Goal: Transaction & Acquisition: Purchase product/service

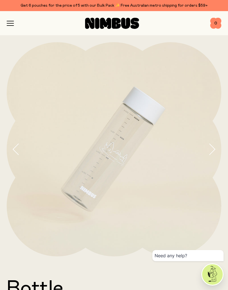
click at [180, 223] on img at bounding box center [114, 149] width 215 height 215
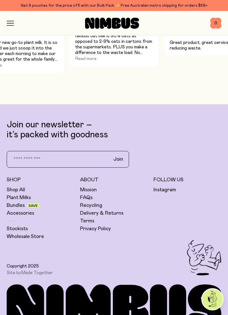
scroll to position [497, 0]
click at [17, 207] on link "Bundles" at bounding box center [16, 205] width 18 height 7
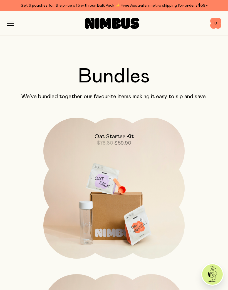
click at [12, 26] on icon "button" at bounding box center [10, 26] width 7 height 0
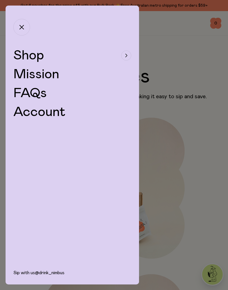
click at [130, 55] on div "button" at bounding box center [126, 56] width 10 height 10
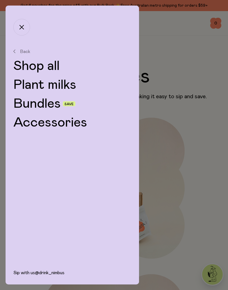
click at [59, 83] on link "Plant milks" at bounding box center [72, 84] width 118 height 13
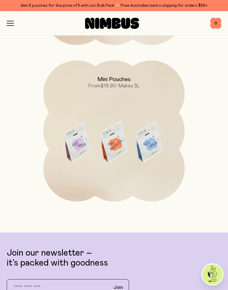
scroll to position [527, 0]
click at [155, 150] on img at bounding box center [113, 144] width 141 height 166
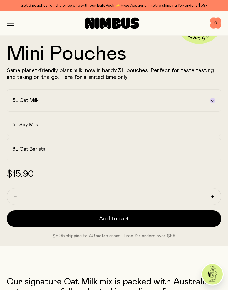
click at [34, 126] on h2 "3L Soy Milk" at bounding box center [26, 125] width 26 height 7
click at [202, 172] on div "$15.90" at bounding box center [114, 175] width 215 height 10
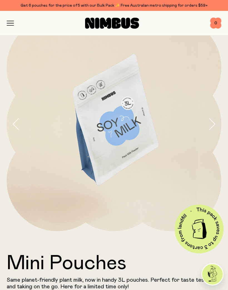
scroll to position [0, 0]
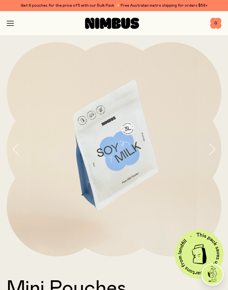
click at [9, 25] on icon "button" at bounding box center [10, 23] width 7 height 5
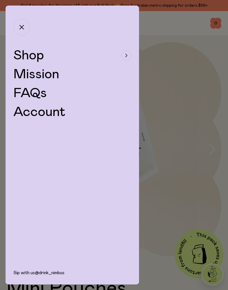
click at [34, 54] on span "Shop" at bounding box center [28, 55] width 31 height 13
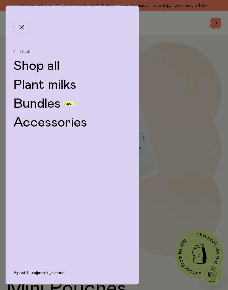
click at [69, 84] on link "Plant milks" at bounding box center [72, 84] width 118 height 13
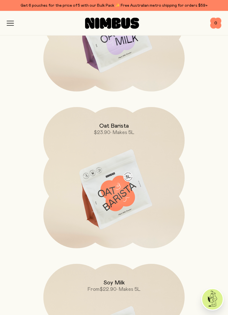
scroll to position [185, 0]
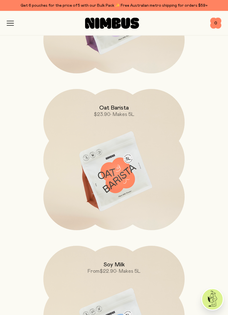
click at [204, 158] on div "Oat Milk From $22.90 • Makes 5L Oat Barista $23.90 • Makes 5L Soy Milk From $22…" at bounding box center [114, 238] width 215 height 612
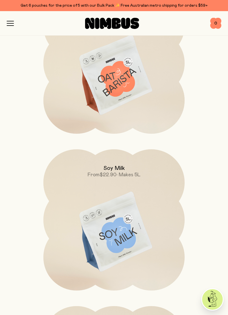
scroll to position [292, 0]
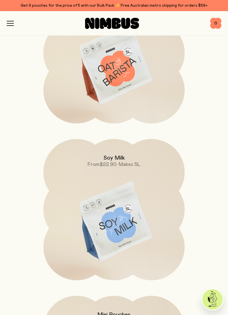
click at [117, 163] on span "• Makes 5L" at bounding box center [128, 164] width 24 height 5
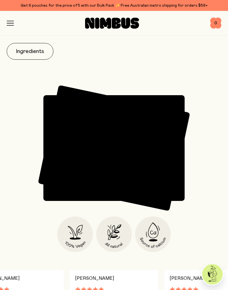
scroll to position [545, 0]
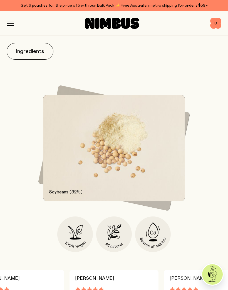
click at [25, 49] on button "Ingredients" at bounding box center [30, 51] width 47 height 17
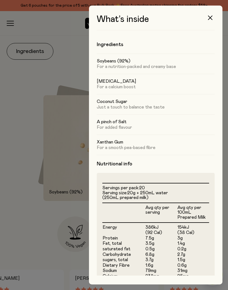
click at [213, 21] on button "button" at bounding box center [209, 17] width 13 height 13
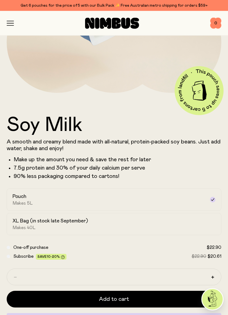
scroll to position [175, 0]
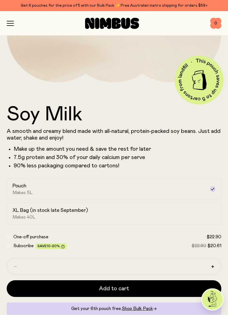
click at [167, 212] on div "XL Bag (in stock late September) Makes 40L" at bounding box center [109, 213] width 193 height 13
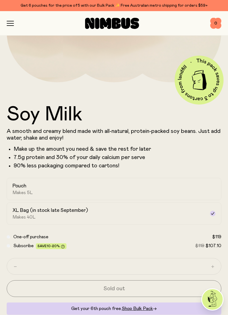
click at [162, 195] on label "Pouch Makes 5L" at bounding box center [114, 189] width 215 height 22
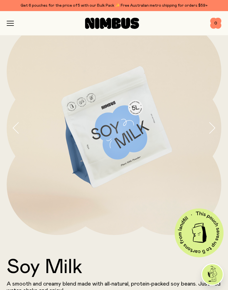
scroll to position [0, 0]
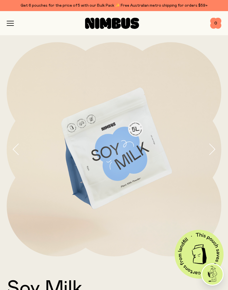
click at [9, 19] on div "Shop Mission FAQs Log In 0 0" at bounding box center [114, 23] width 215 height 24
click at [9, 22] on icon "button" at bounding box center [10, 23] width 7 height 5
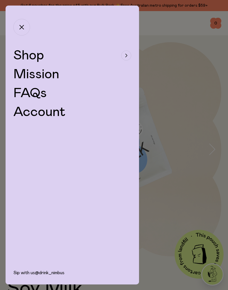
click at [30, 56] on span "Shop" at bounding box center [28, 55] width 31 height 13
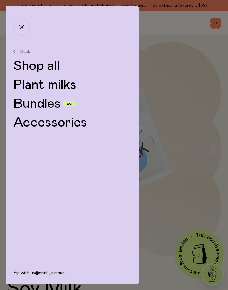
click at [46, 105] on link "Bundles" at bounding box center [36, 103] width 47 height 13
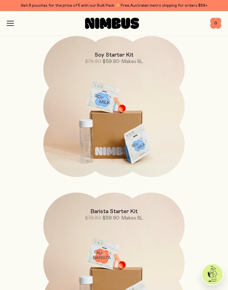
scroll to position [238, 0]
click at [100, 124] on img at bounding box center [113, 119] width 141 height 166
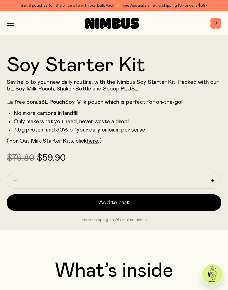
scroll to position [222, 0]
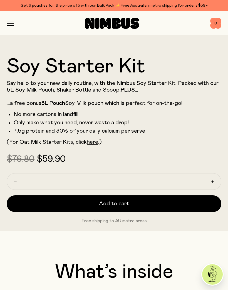
click at [141, 203] on button "Add to cart" at bounding box center [114, 204] width 215 height 17
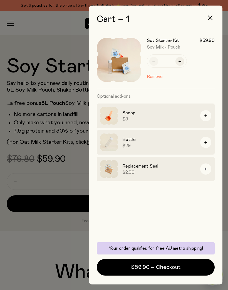
click at [176, 268] on span "$59.90 – Checkout" at bounding box center [155, 268] width 49 height 8
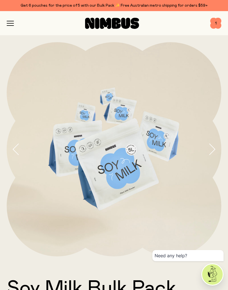
click at [217, 20] on span "1" at bounding box center [215, 23] width 11 height 11
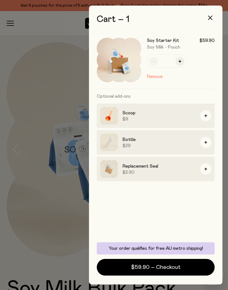
click at [176, 269] on span "$59.90 – Checkout" at bounding box center [155, 268] width 49 height 8
